Goal: Task Accomplishment & Management: Complete application form

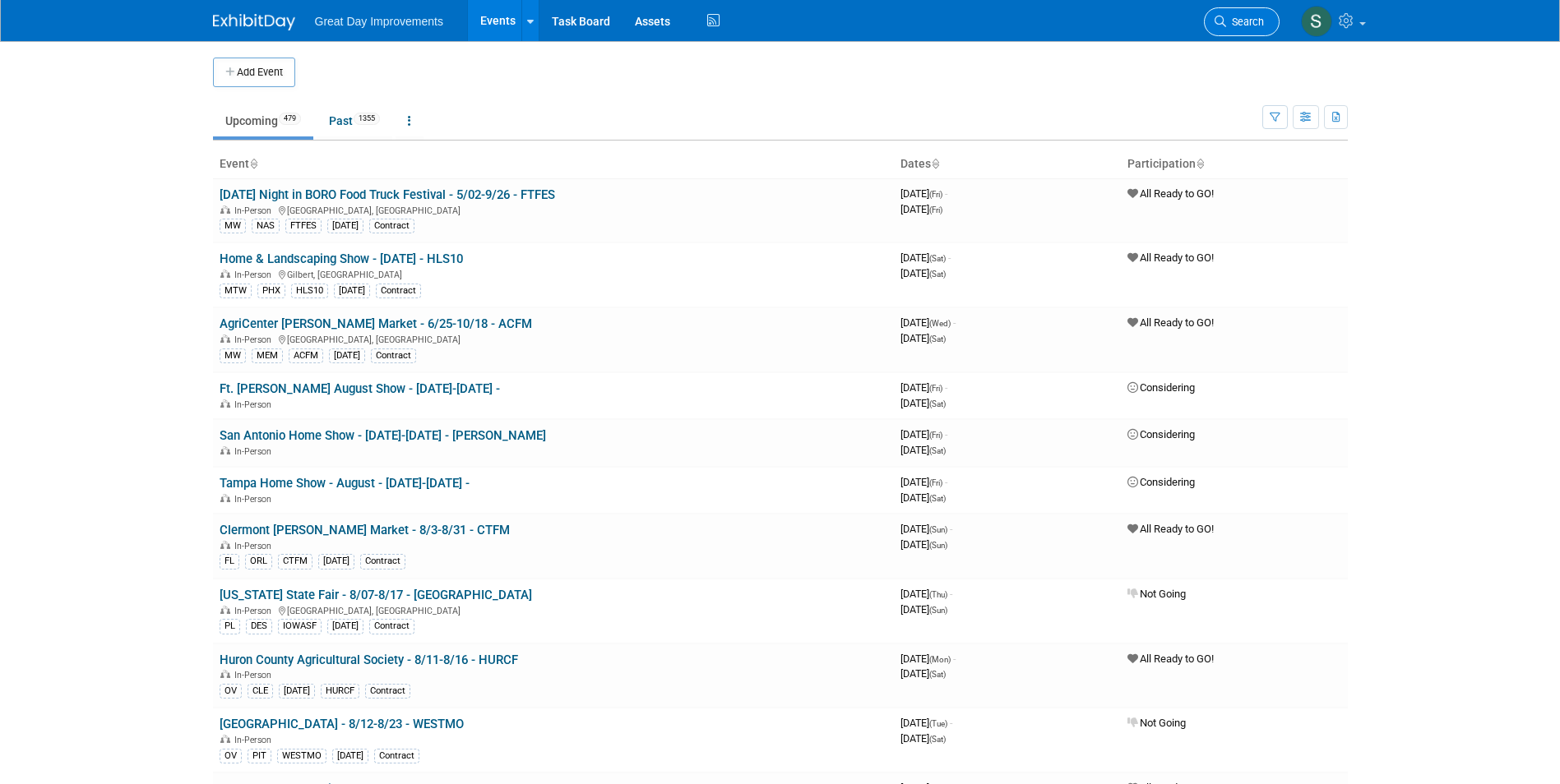
click at [1255, 21] on span "Search" at bounding box center [1245, 22] width 38 height 12
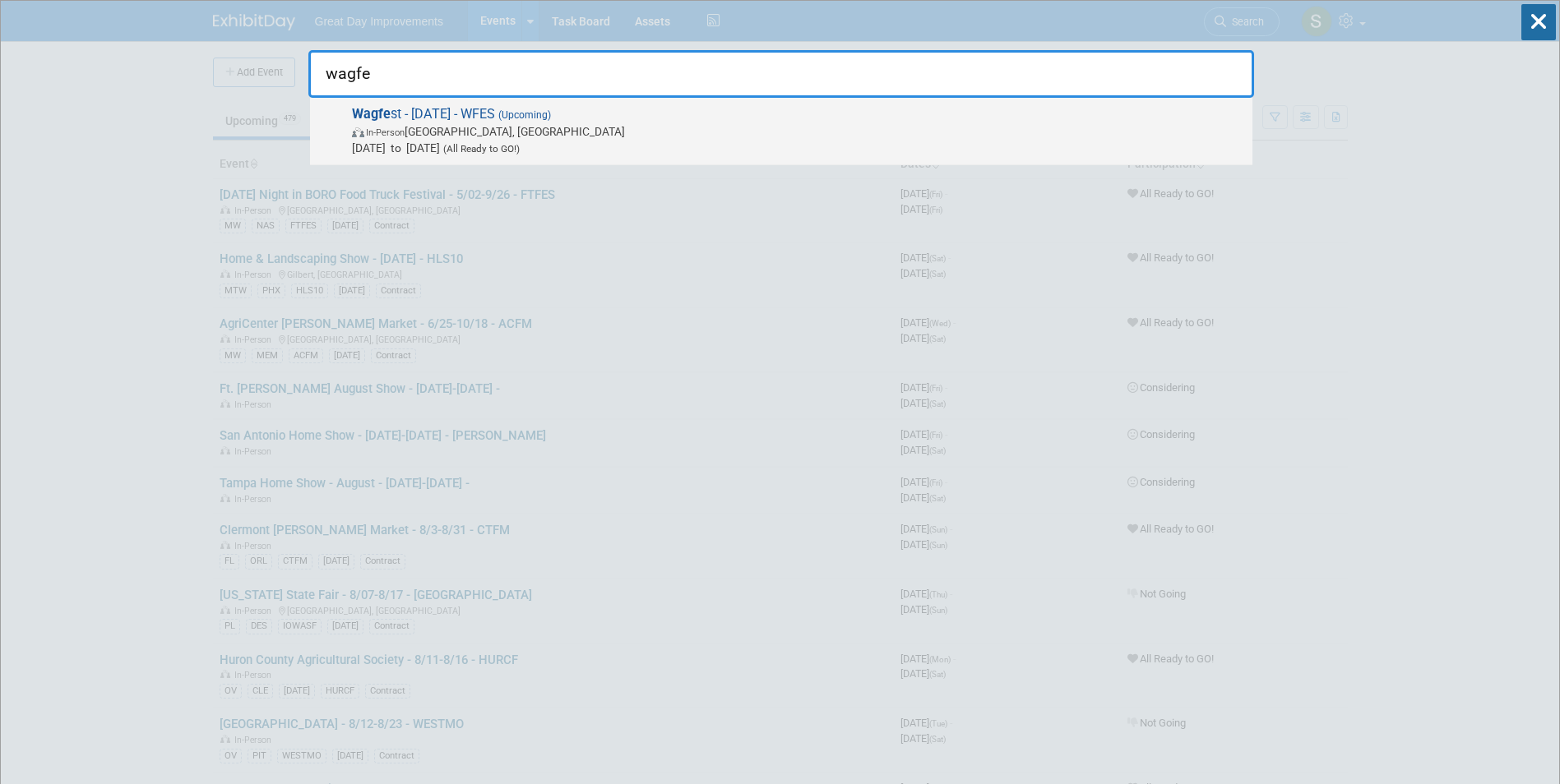
type input "wagfe"
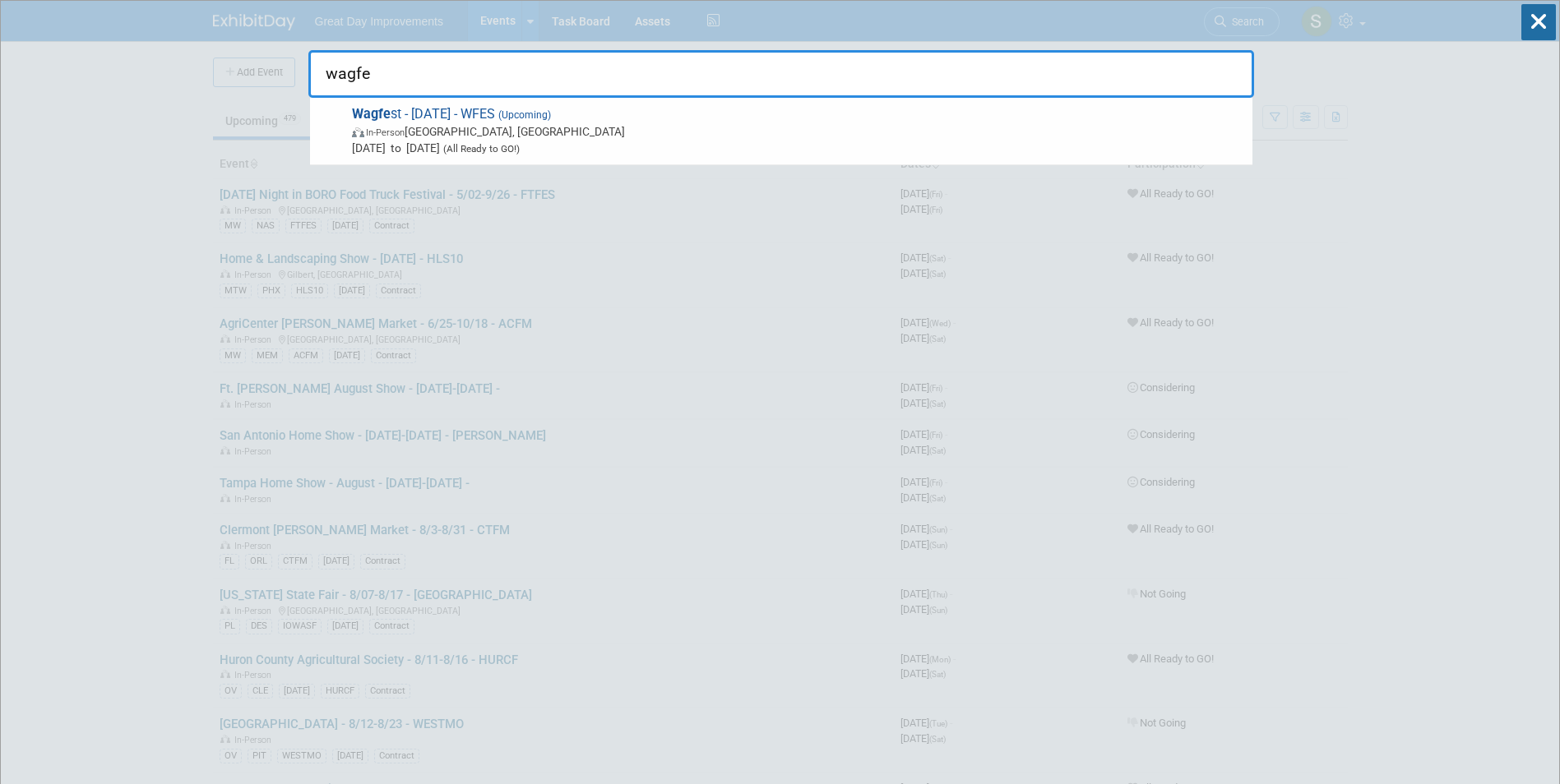
click at [503, 126] on span "In-Person Brookfield, WI" at bounding box center [798, 131] width 892 height 17
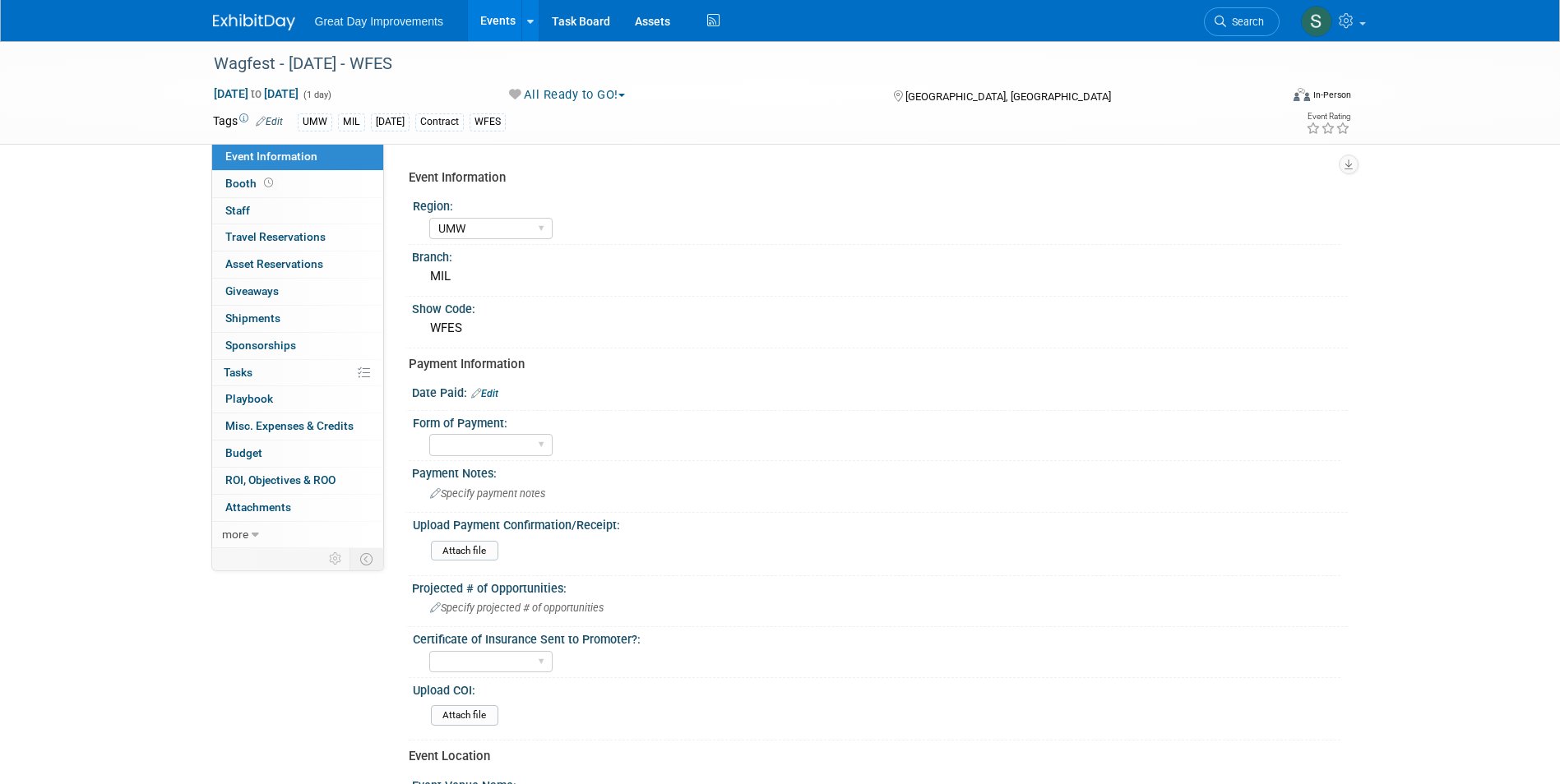
select select "UMW"
click at [242, 30] on img at bounding box center [254, 22] width 82 height 17
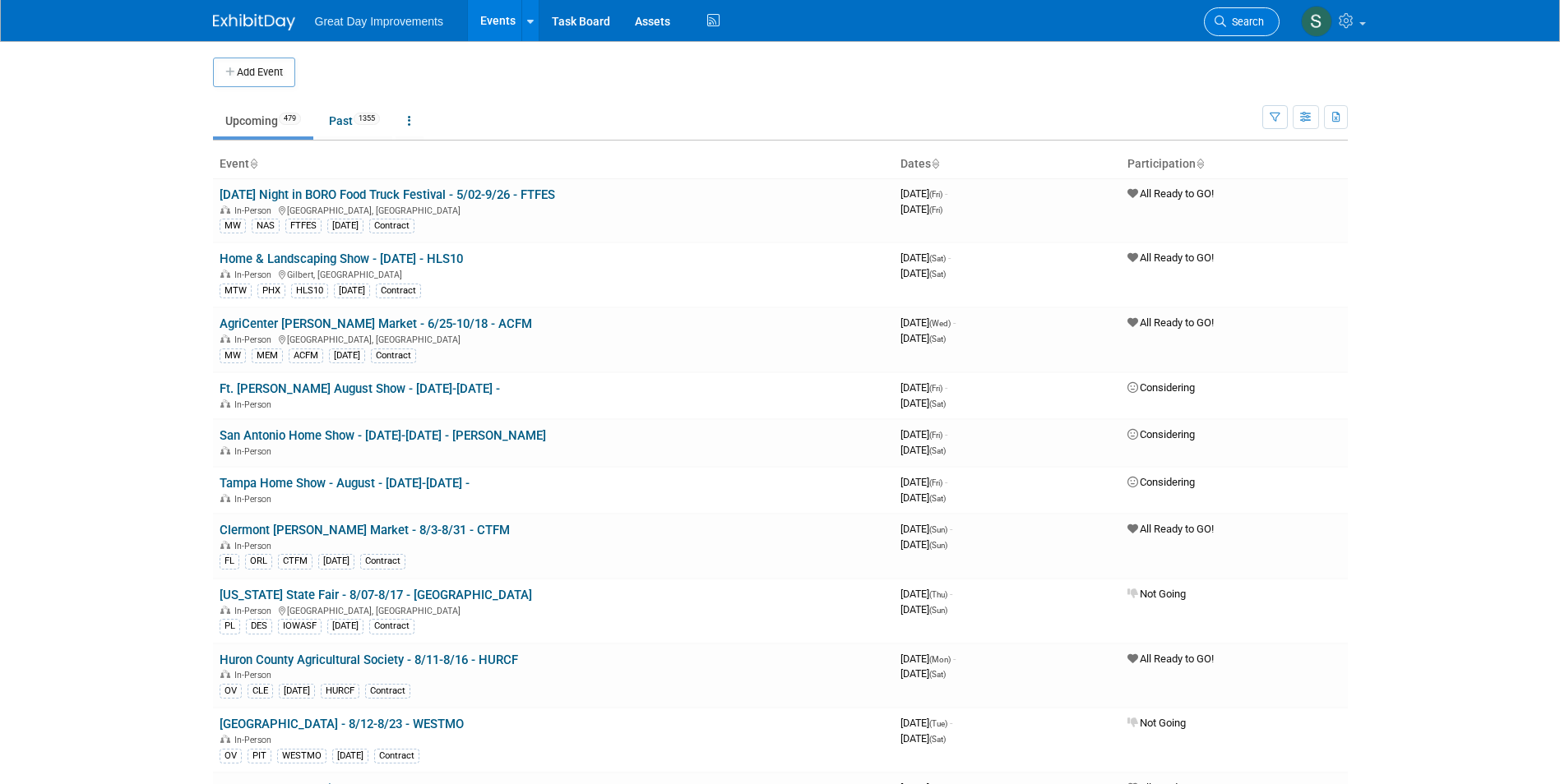
click at [1269, 18] on link "Search" at bounding box center [1241, 21] width 76 height 29
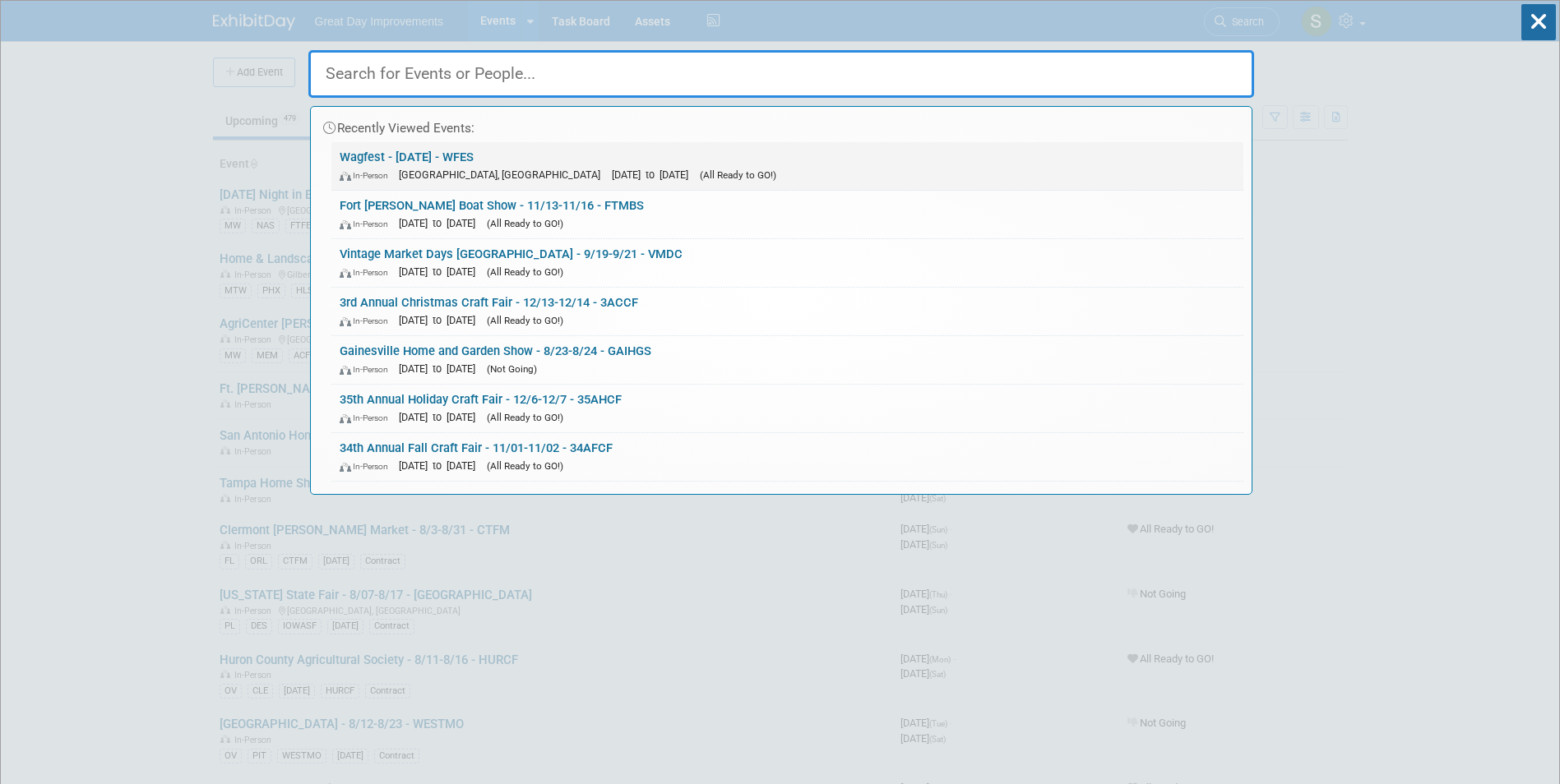
click at [610, 166] on div "In-Person [GEOGRAPHIC_DATA], [GEOGRAPHIC_DATA] [DATE] to [DATE] (All Ready to G…" at bounding box center [787, 175] width 895 height 18
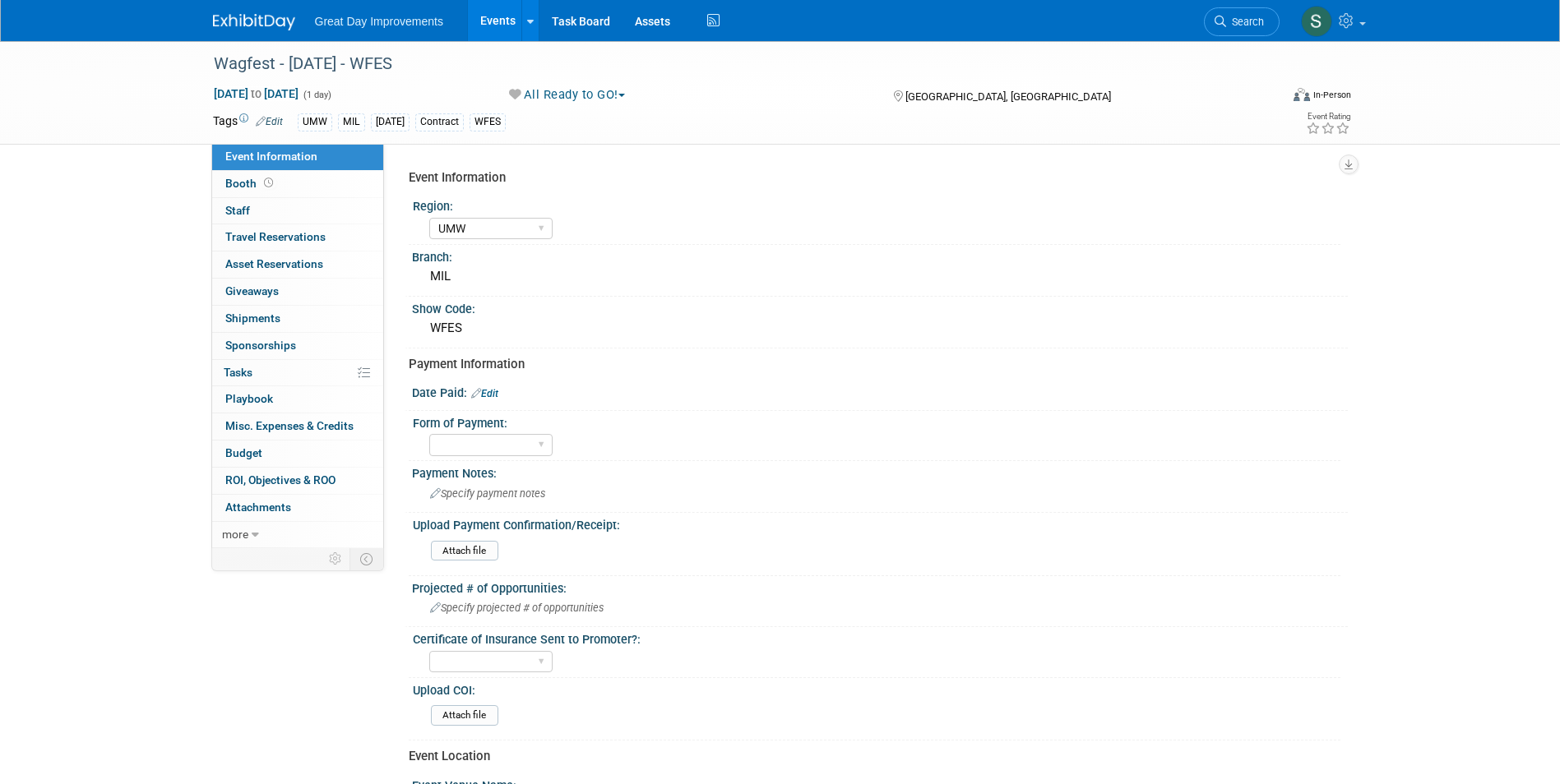
select select "UMW"
click at [490, 439] on select "Paid via CC Check Requested Pay at the Gate Other" at bounding box center [491, 444] width 123 height 22
click at [780, 576] on div "Projected # of Opportunities:" at bounding box center [879, 586] width 936 height 20
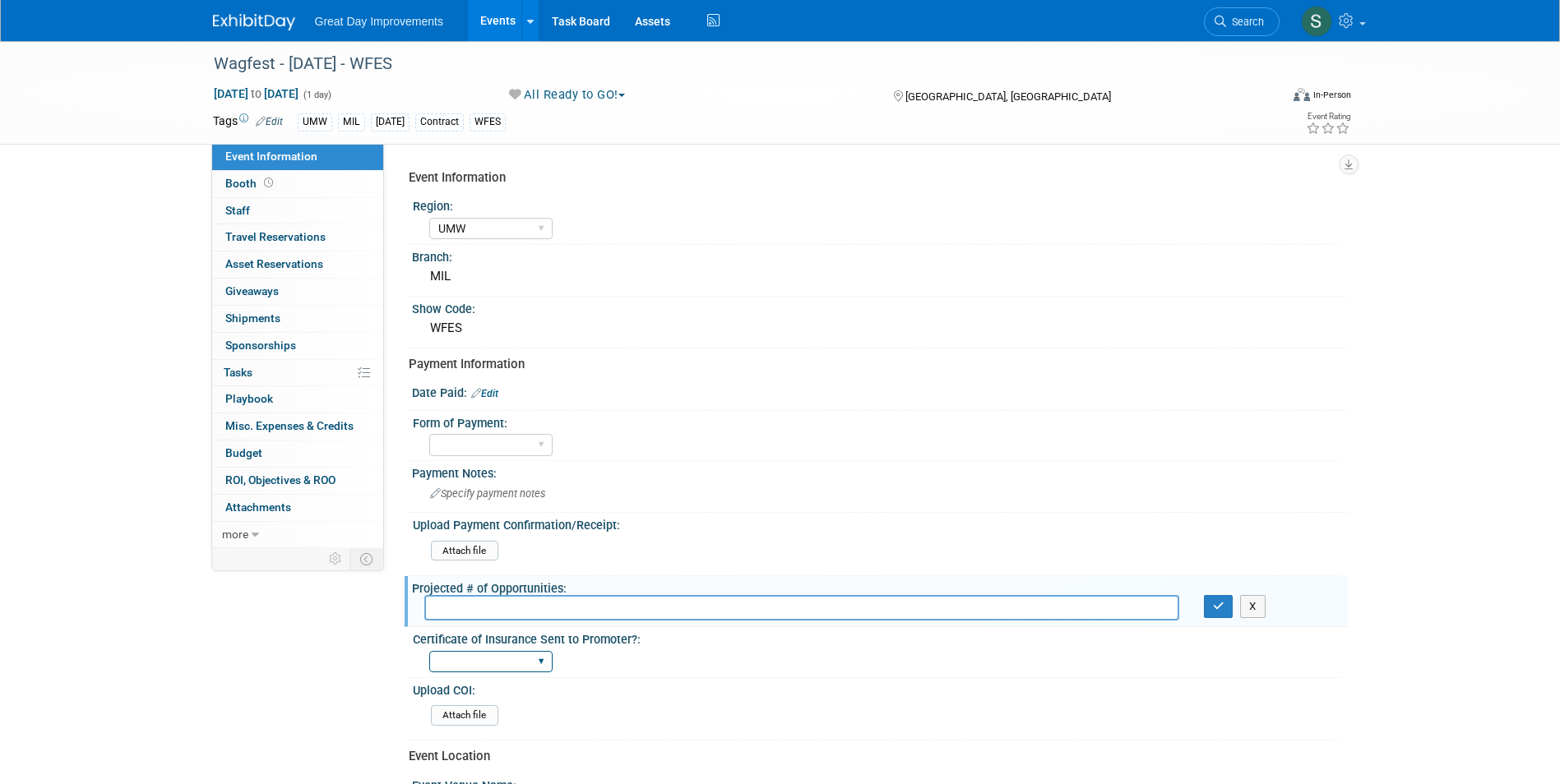
click at [499, 662] on select "Yes No Not Required" at bounding box center [491, 662] width 123 height 22
select select "Yes"
click at [430, 651] on select "Yes No Not Required" at bounding box center [491, 662] width 123 height 22
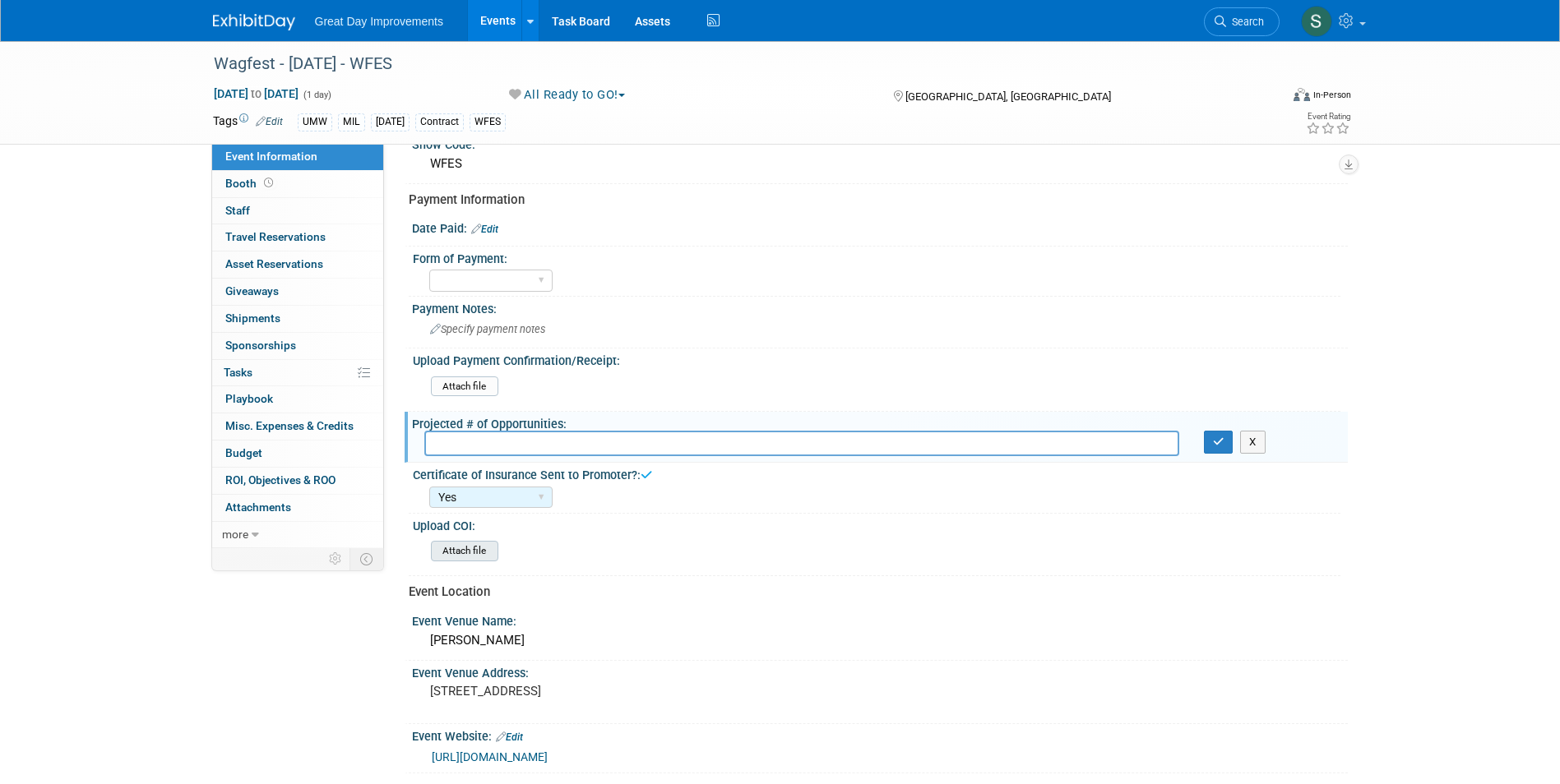
click at [478, 558] on input "file" at bounding box center [386, 550] width 224 height 18
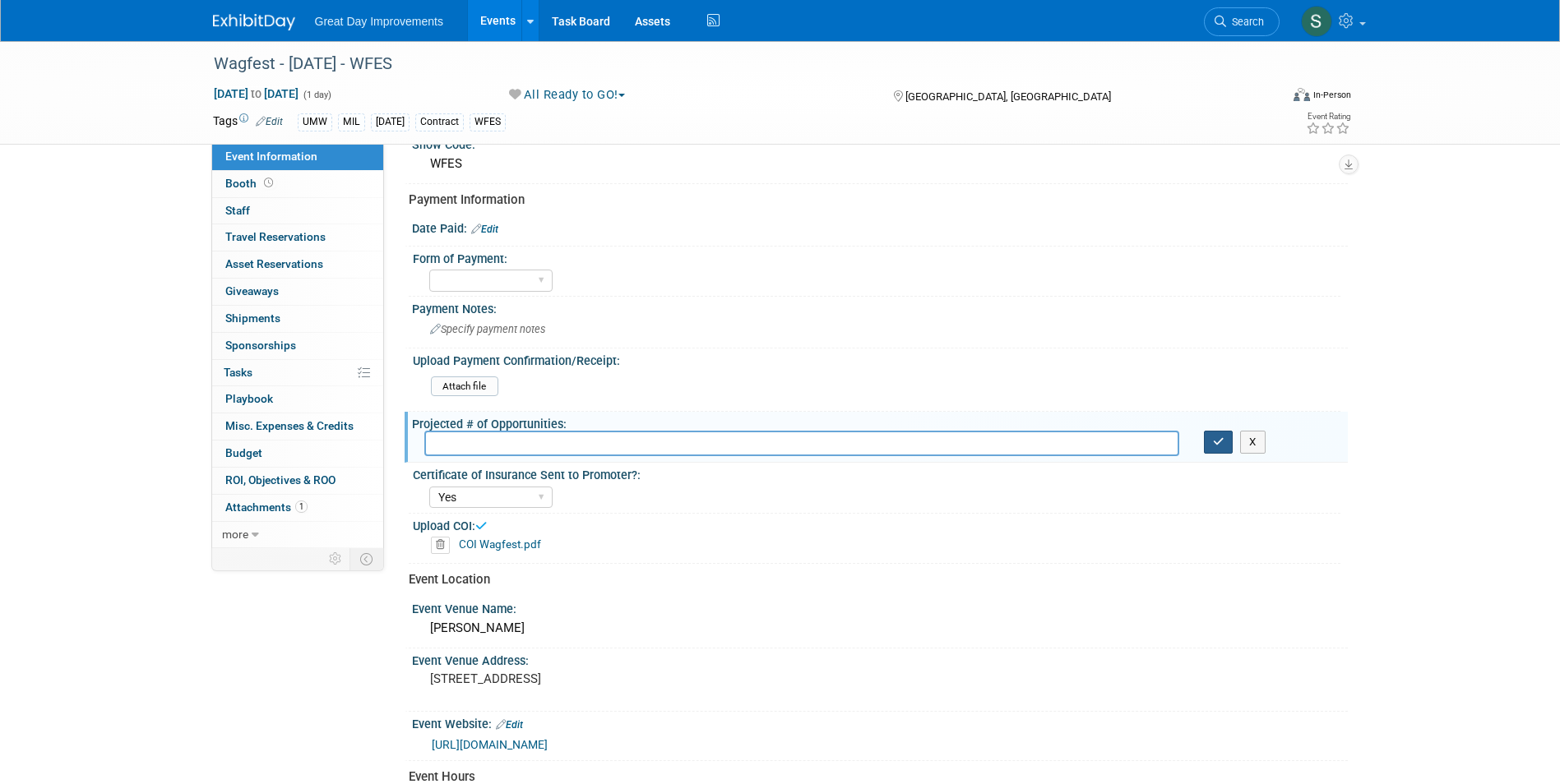
click at [1217, 440] on icon "button" at bounding box center [1218, 442] width 11 height 11
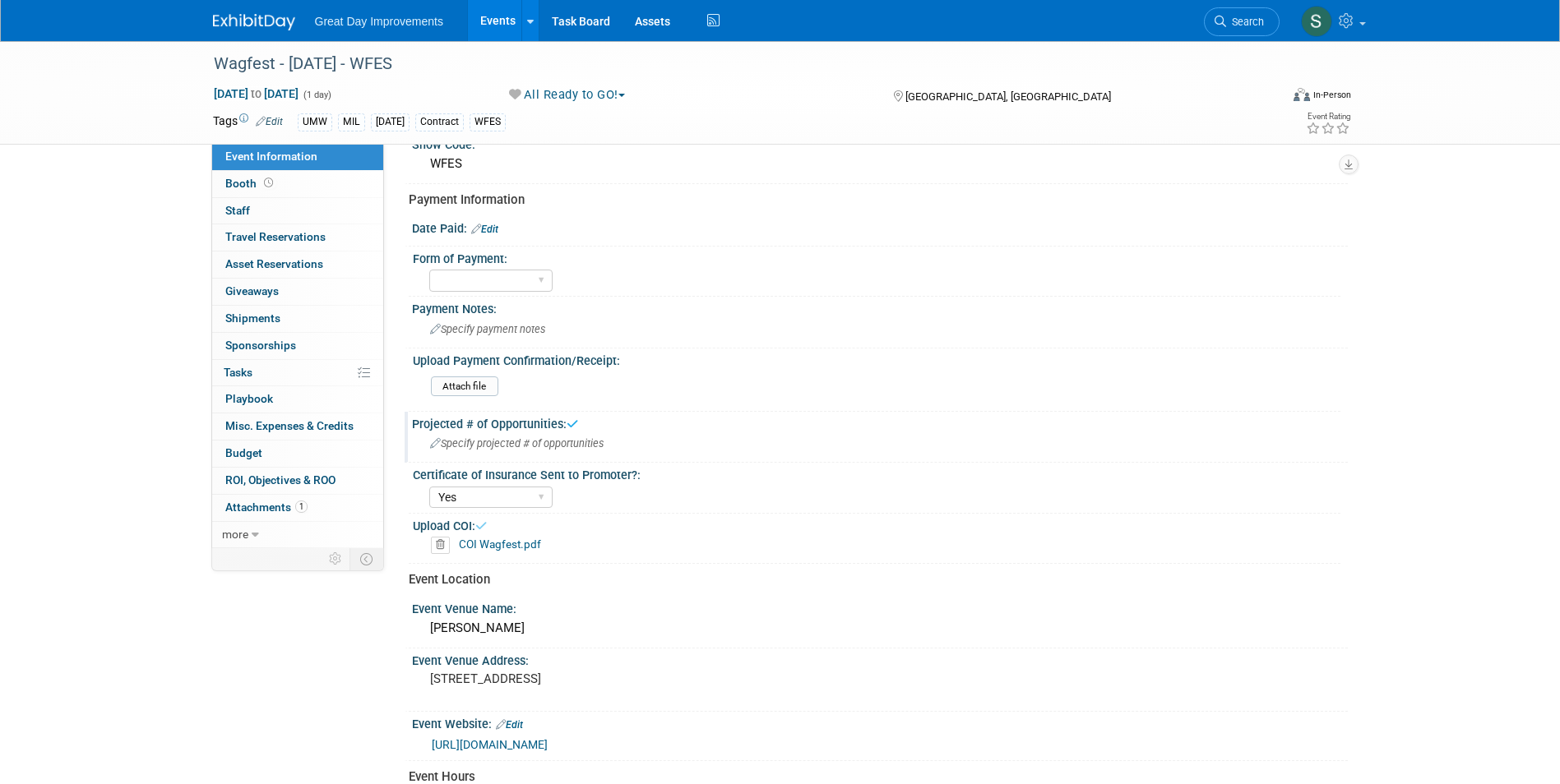
click at [226, 12] on link at bounding box center [264, 13] width 102 height 13
